Goal: Information Seeking & Learning: Find specific fact

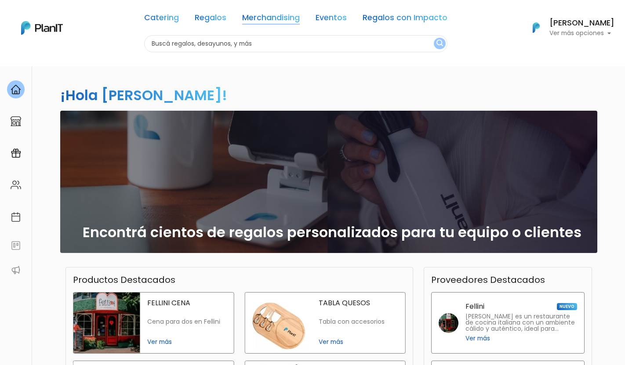
click at [278, 16] on link "Merchandising" at bounding box center [271, 19] width 58 height 11
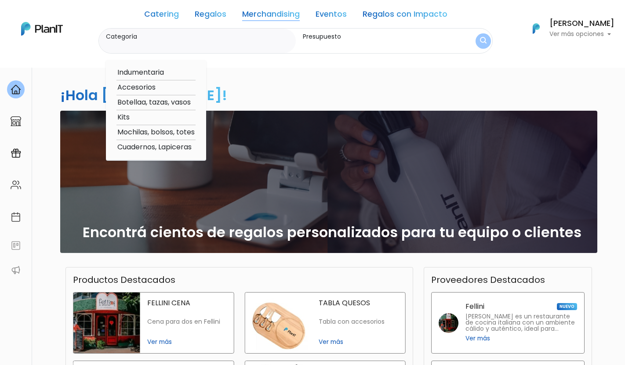
click at [131, 116] on option "Kits" at bounding box center [155, 117] width 79 height 11
type input "Kits"
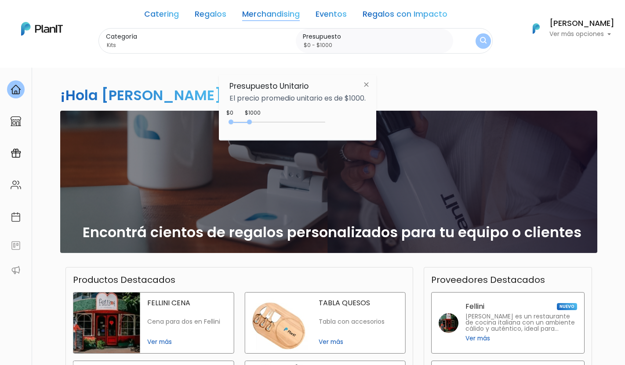
click at [266, 13] on link "Merchandising" at bounding box center [271, 16] width 58 height 11
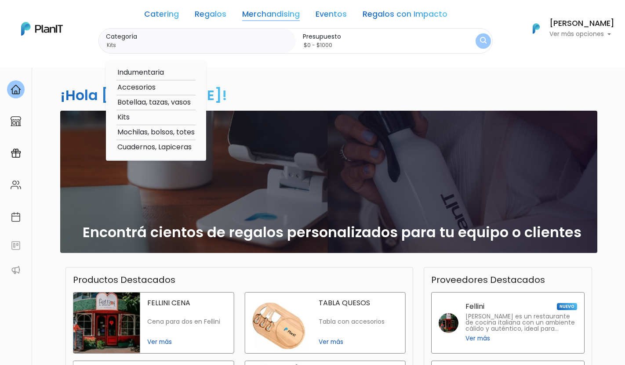
click at [397, 47] on input "$0 - $1000" at bounding box center [376, 45] width 147 height 9
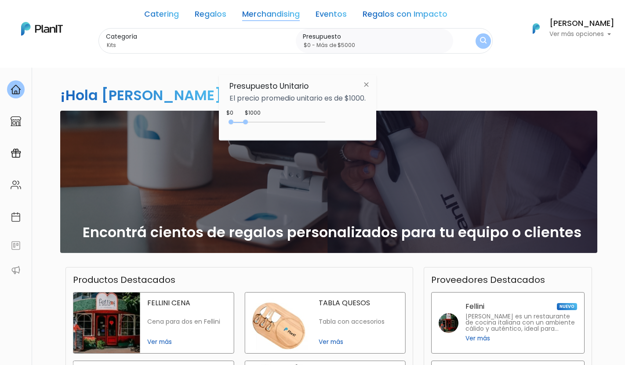
type input "$0 - Más de $5000"
drag, startPoint x: 247, startPoint y: 122, endPoint x: 397, endPoint y: 119, distance: 150.2
click at [397, 119] on body "Catering Regalos Merchandising Eventos Regalos con Impacto Catering Regalos Mer…" at bounding box center [312, 182] width 625 height 365
click at [484, 37] on img "submit" at bounding box center [483, 41] width 7 height 8
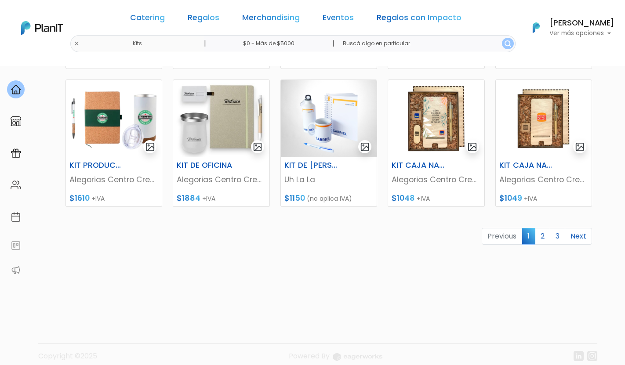
scroll to position [404, 0]
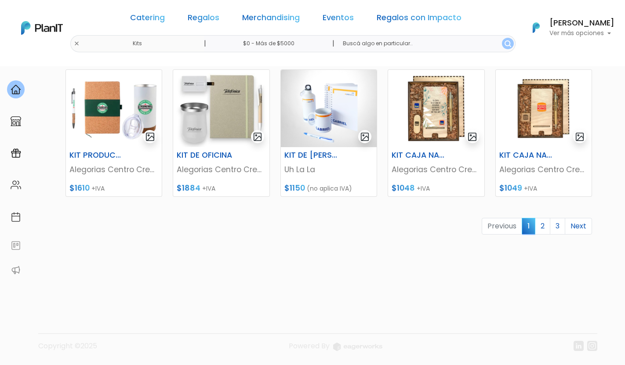
click at [542, 229] on link "2" at bounding box center [542, 226] width 15 height 17
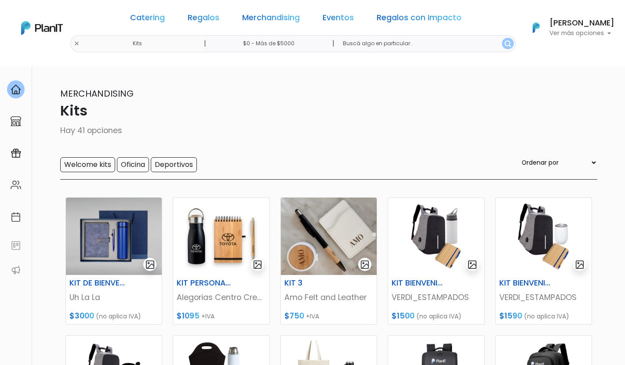
click at [105, 46] on div "Catering Regalos Merchandising Eventos Regalos con Impacto Kits | $0 - Más de $…" at bounding box center [312, 28] width 625 height 49
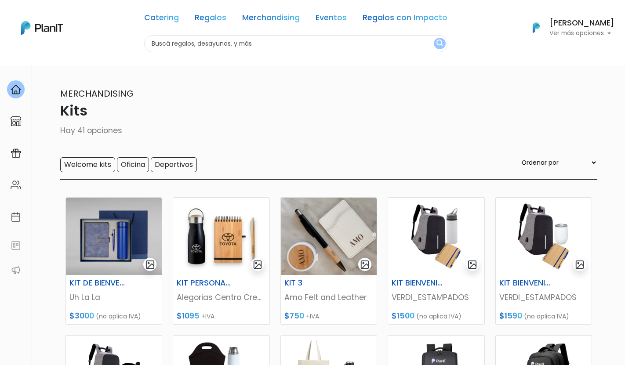
click at [177, 40] on input "text" at bounding box center [295, 43] width 303 height 17
click at [211, 19] on link "Regalos" at bounding box center [211, 19] width 32 height 11
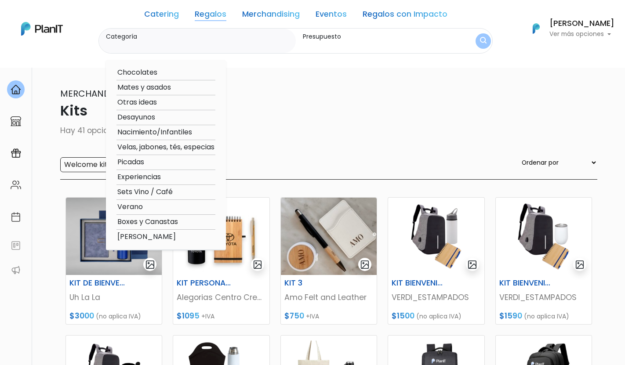
click at [253, 11] on link "Merchandising" at bounding box center [271, 16] width 58 height 11
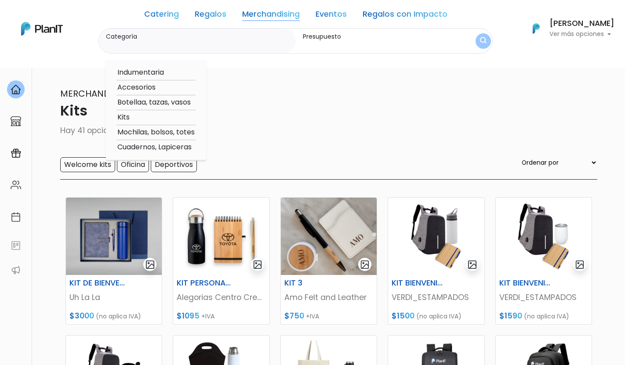
click at [173, 102] on option "Botellaa, tazas, vasos" at bounding box center [155, 102] width 79 height 11
type input "Botellaa, tazas, vasos"
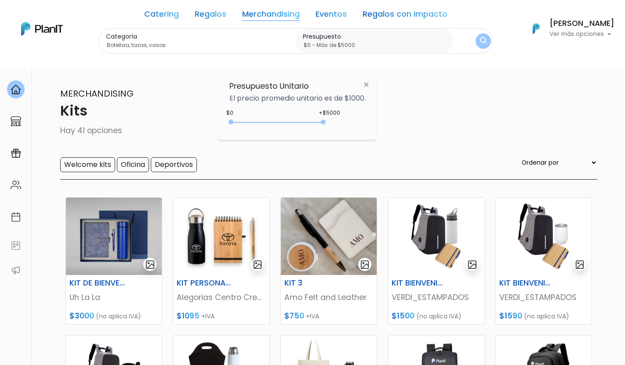
type input "$0 - Más de $5000"
drag, startPoint x: 250, startPoint y: 124, endPoint x: 384, endPoint y: 126, distance: 134.0
click at [384, 126] on body "Catering Regalos Merchandising Eventos Regalos con Impacto Kits | $0 - Más de $…" at bounding box center [312, 182] width 625 height 365
click at [482, 43] on img "submit" at bounding box center [483, 41] width 7 height 8
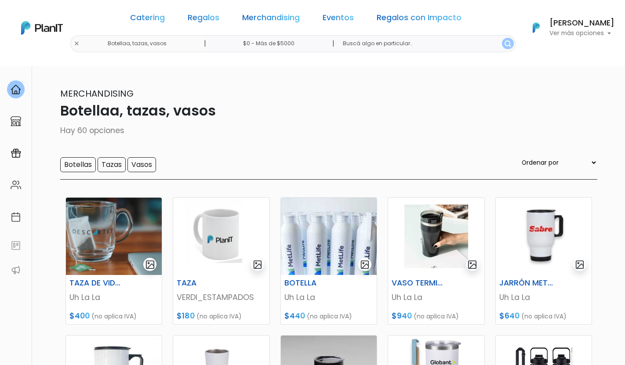
click at [389, 47] on input "text" at bounding box center [426, 43] width 180 height 17
type input "t"
type input "mate"
click at [502, 38] on button "submit" at bounding box center [508, 43] width 12 height 11
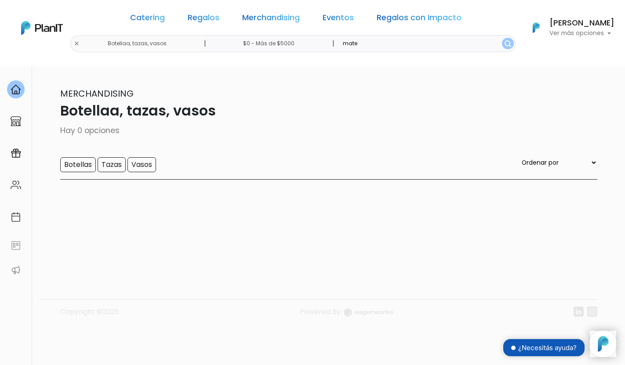
click at [102, 42] on div "Catering Regalos Merchandising Eventos Regalos con Impacto Botellaa, tazas, vas…" at bounding box center [312, 28] width 625 height 49
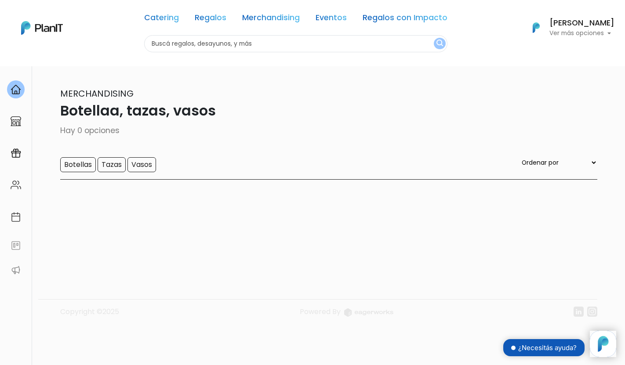
click at [249, 52] on input "text" at bounding box center [295, 43] width 303 height 17
type input "mate"
click at [433, 38] on button "submit" at bounding box center [439, 43] width 12 height 11
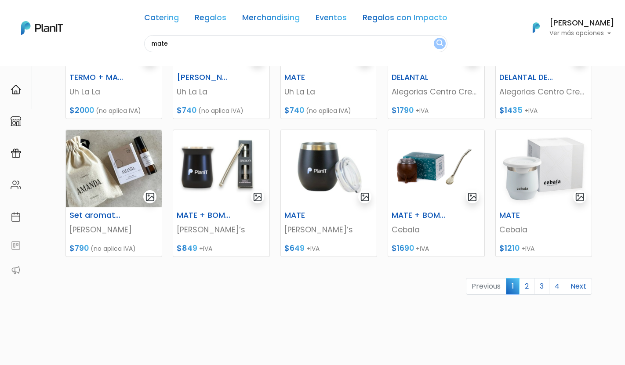
scroll to position [325, 0]
